Goal: Leave review/rating: Leave review/rating

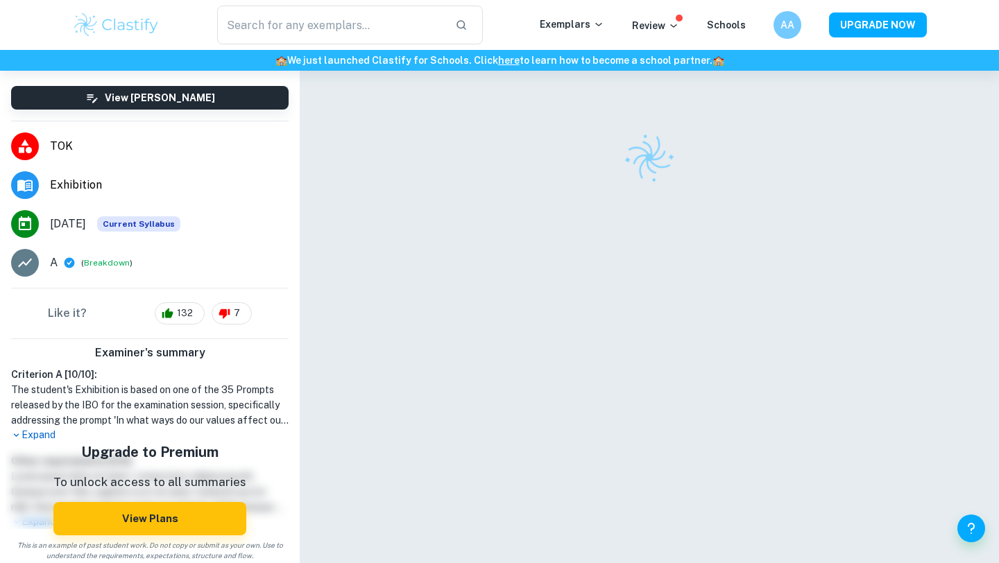
scroll to position [103, 0]
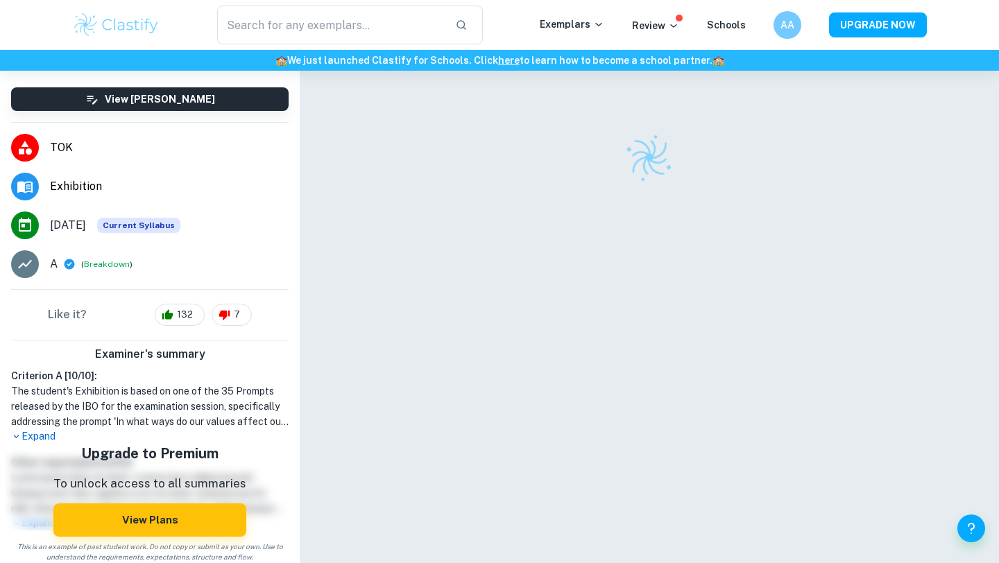
click at [157, 423] on h1 "The student's Exhibition is based on one of the 35 Prompts released by the IBO …" at bounding box center [149, 406] width 277 height 46
click at [157, 424] on h1 "The student's Exhibition is based on one of the 35 Prompts released by the IBO …" at bounding box center [149, 406] width 277 height 46
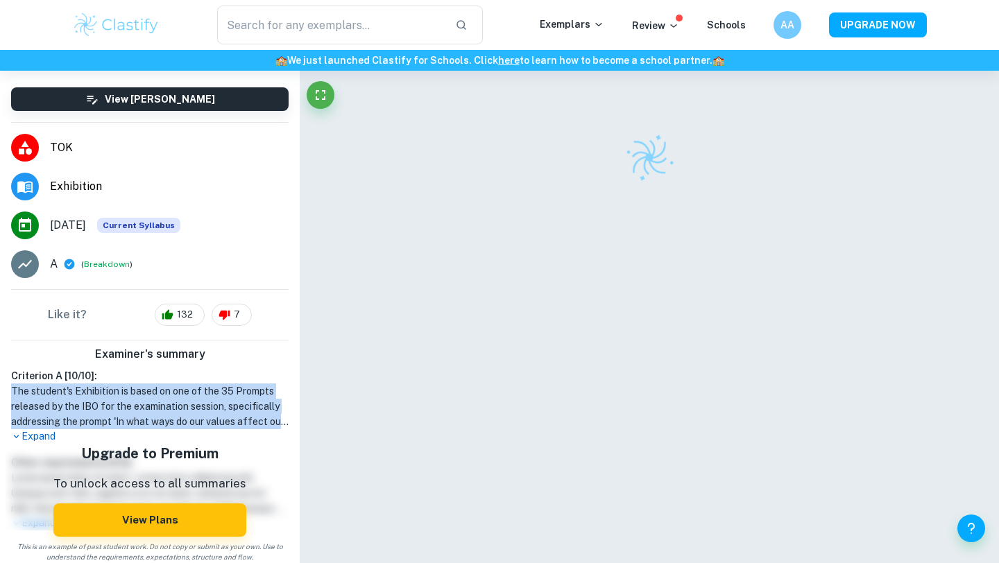
click at [157, 424] on h1 "The student's Exhibition is based on one of the 35 Prompts released by the IBO …" at bounding box center [149, 406] width 277 height 46
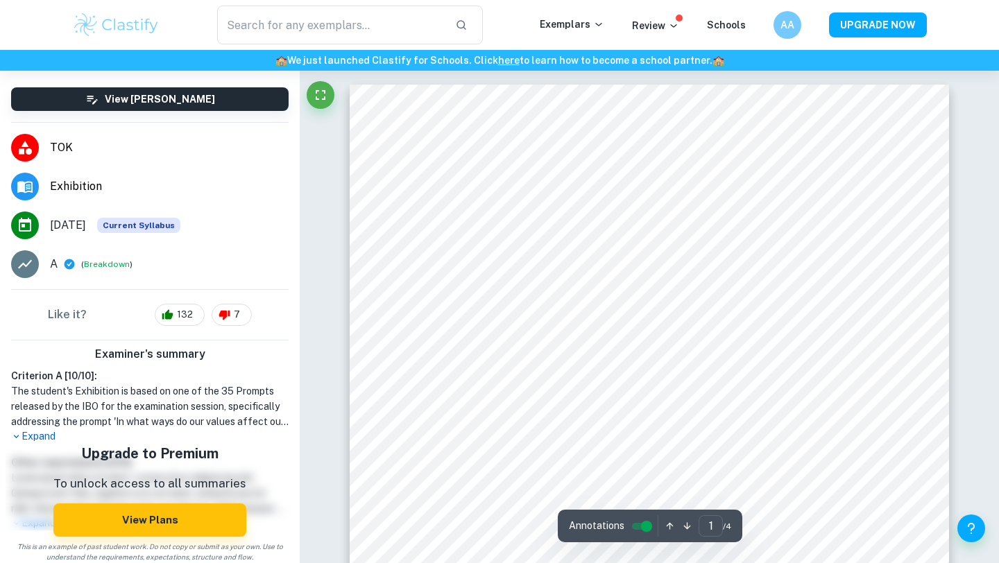
click at [183, 422] on h1 "The student's Exhibition is based on one of the 35 Prompts released by the IBO …" at bounding box center [149, 406] width 277 height 46
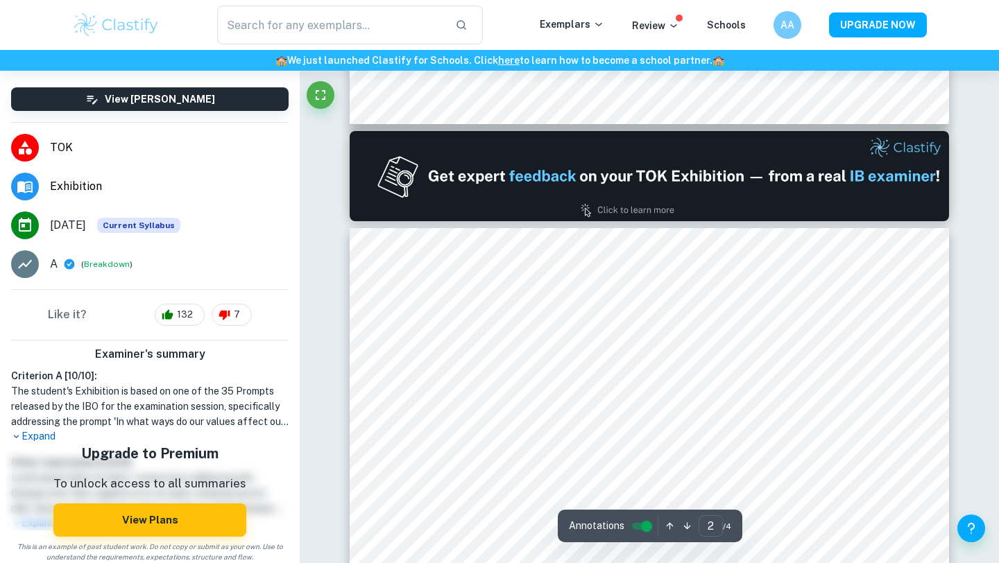
type input "1"
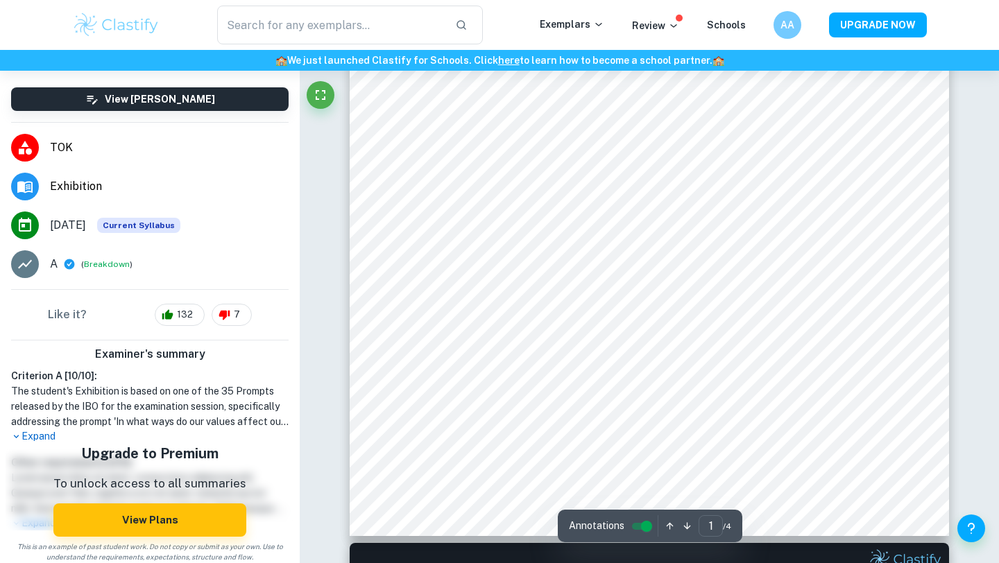
scroll to position [393, 0]
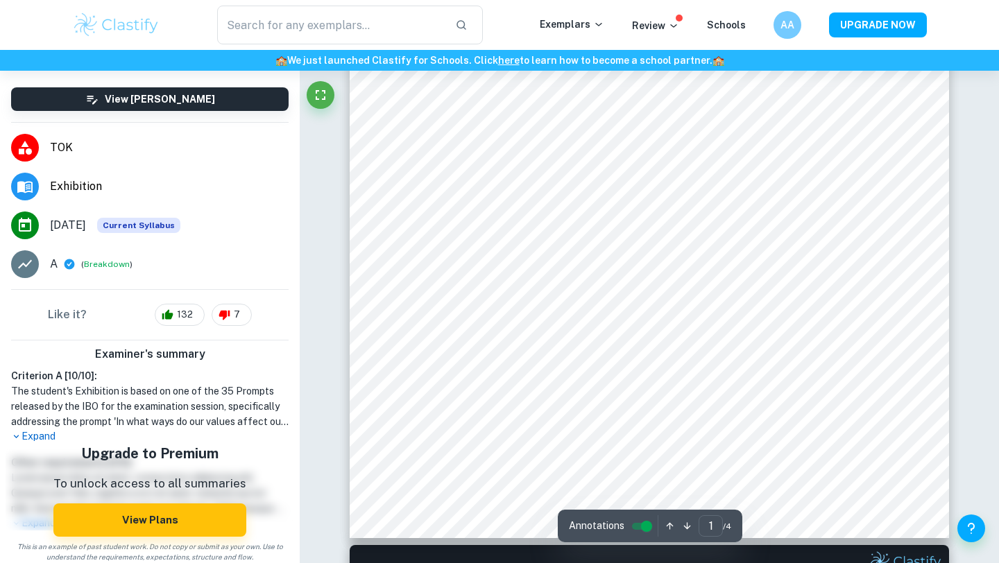
click at [641, 522] on input "controlled" at bounding box center [646, 526] width 50 height 17
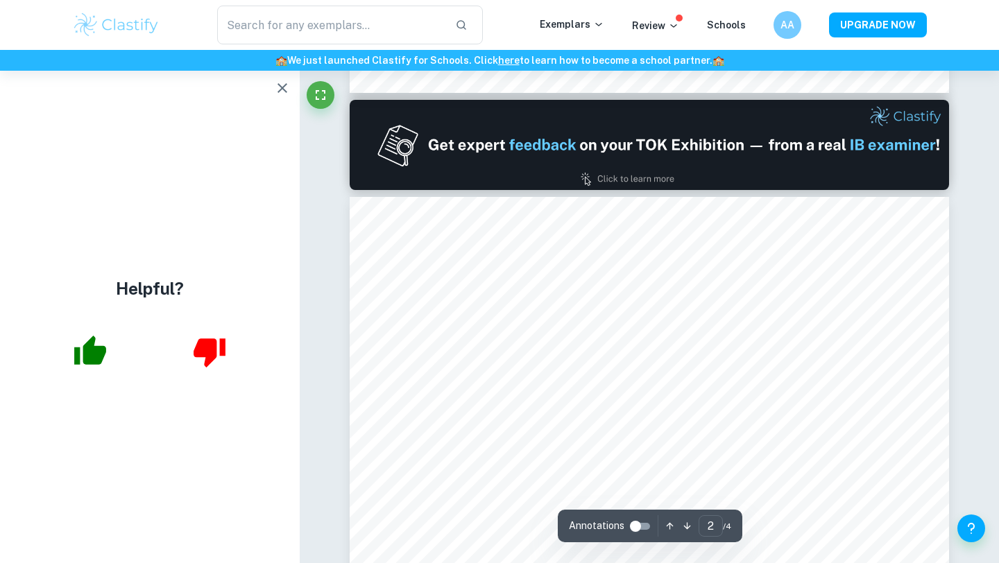
scroll to position [841, 0]
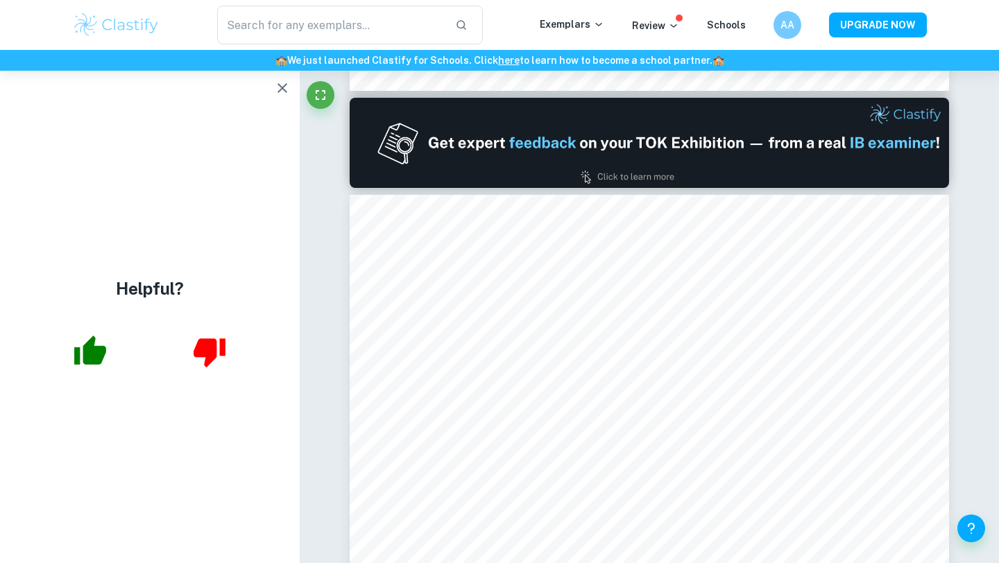
type input "1"
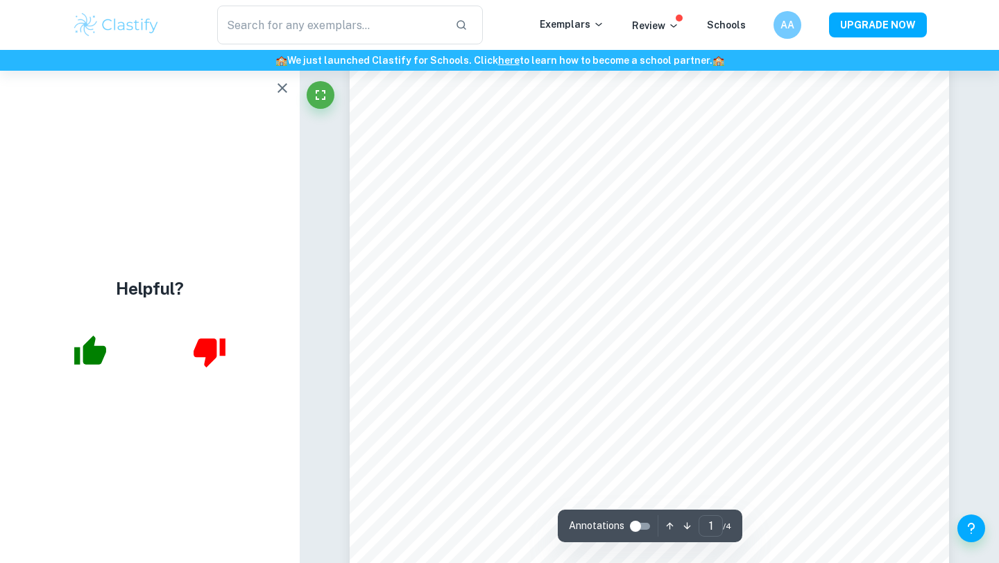
scroll to position [251, 0]
